Goal: Download file/media: Obtain a digital file from the website

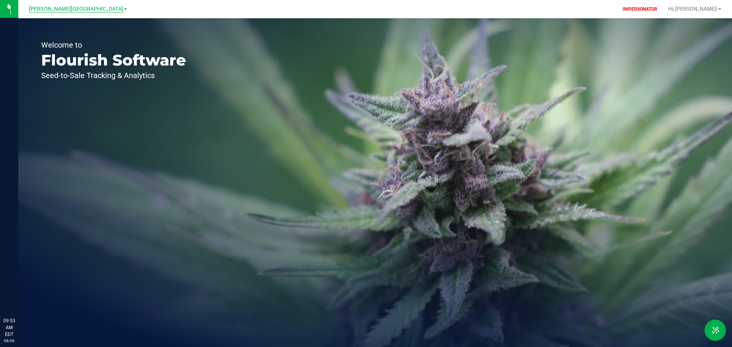
click at [60, 6] on span "[PERSON_NAME][GEOGRAPHIC_DATA]" at bounding box center [76, 9] width 94 height 7
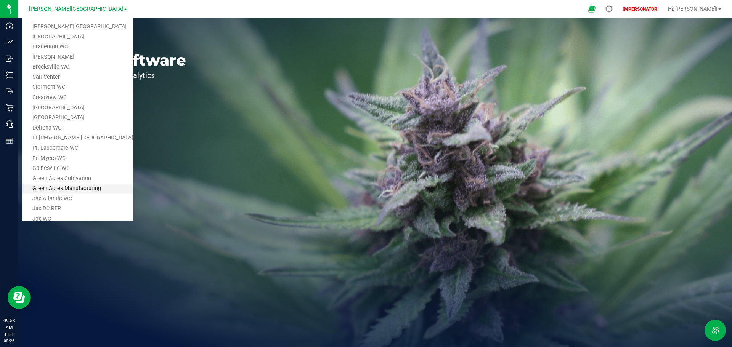
click at [65, 187] on link "Green Acres Manufacturing" at bounding box center [77, 189] width 111 height 10
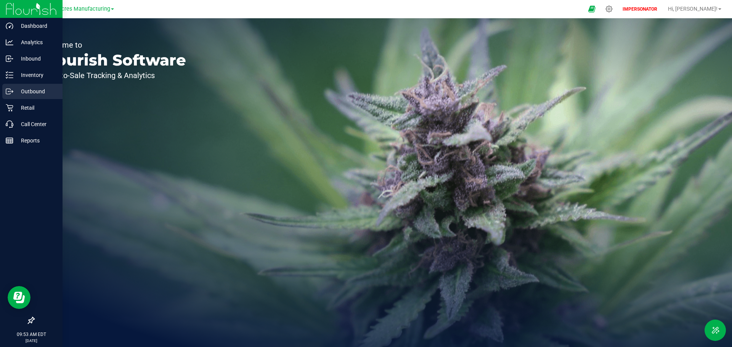
click at [16, 94] on p "Outbound" at bounding box center [36, 91] width 46 height 9
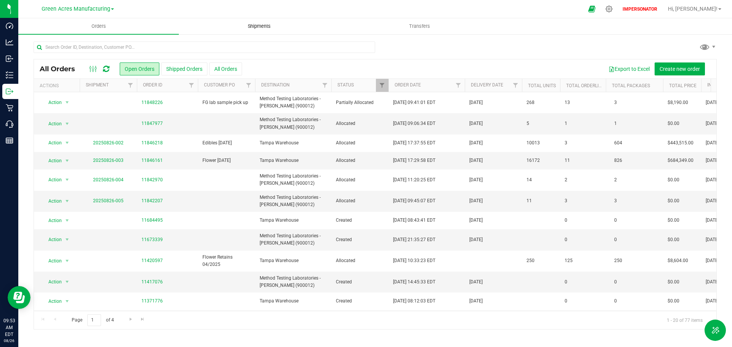
click at [254, 26] on span "Shipments" at bounding box center [258, 26] width 43 height 7
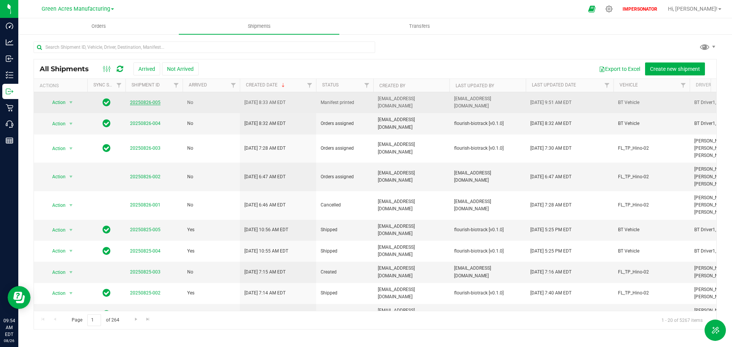
click at [149, 102] on link "20250826-005" at bounding box center [145, 102] width 30 height 5
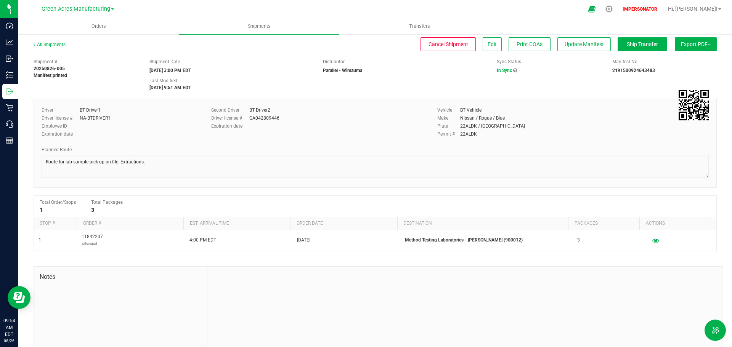
click at [689, 46] on span "Export PDF" at bounding box center [696, 44] width 30 height 6
click at [681, 71] on span "Manifest by Lot" at bounding box center [676, 72] width 32 height 5
click at [75, 6] on span "Green Acres Manufacturing" at bounding box center [76, 9] width 69 height 7
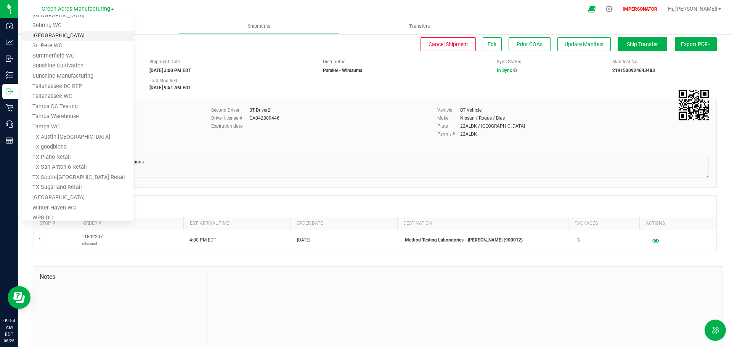
scroll to position [497, 0]
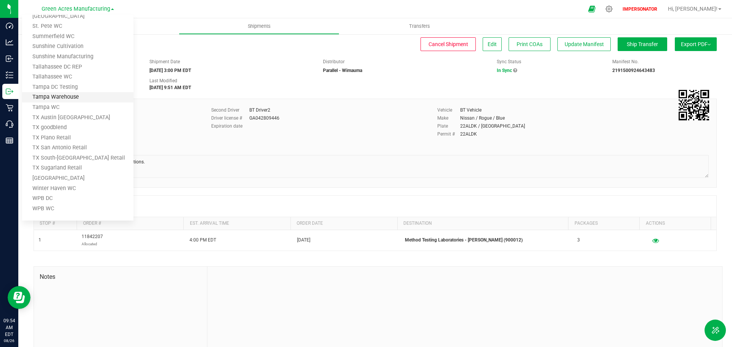
click at [64, 95] on link "Tampa Warehouse" at bounding box center [77, 97] width 111 height 10
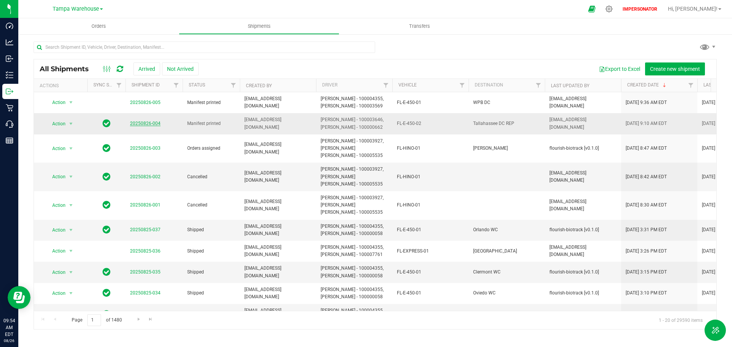
click at [142, 123] on link "20250826-004" at bounding box center [145, 123] width 30 height 5
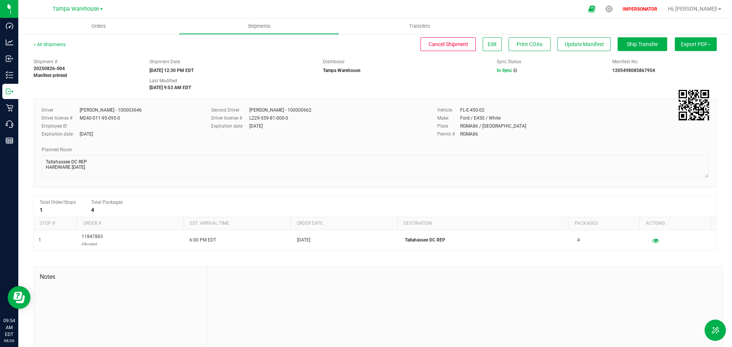
click at [681, 43] on span "Export PDF" at bounding box center [696, 44] width 30 height 6
click at [673, 72] on span "Manifest by Lot" at bounding box center [676, 72] width 32 height 5
